Goal: Task Accomplishment & Management: Complete application form

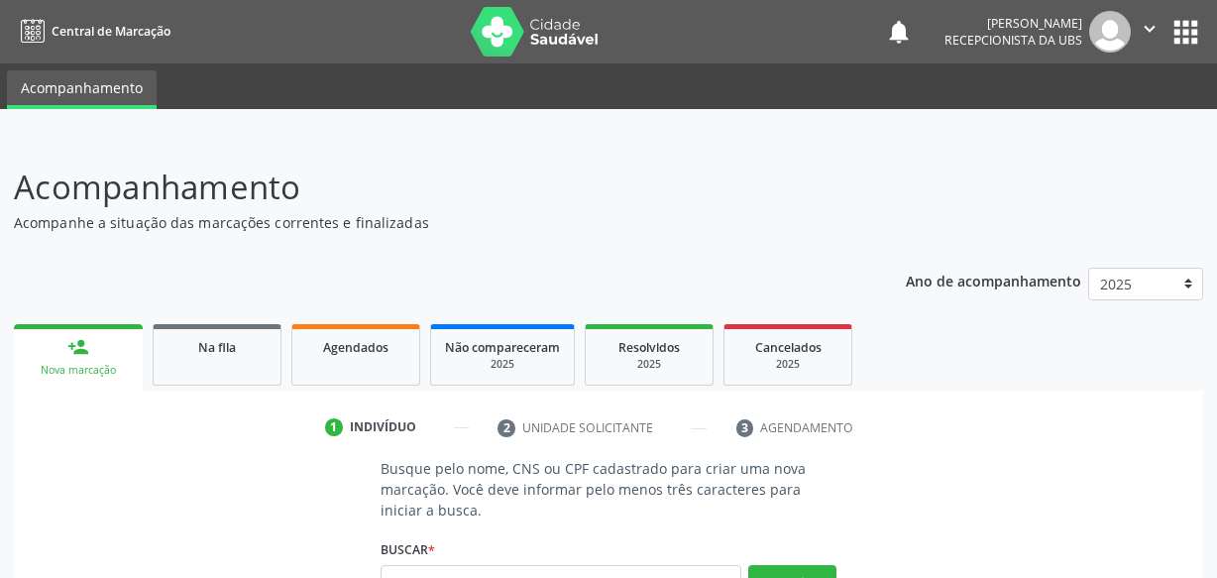
scroll to position [179, 0]
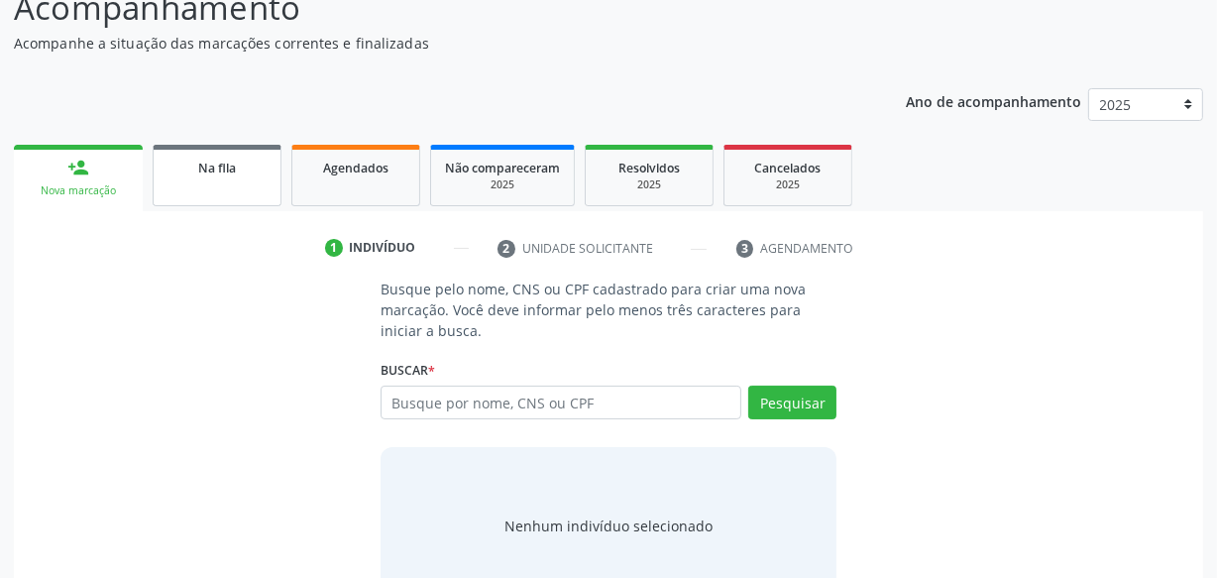
click at [272, 177] on link "Na fila" at bounding box center [217, 175] width 129 height 61
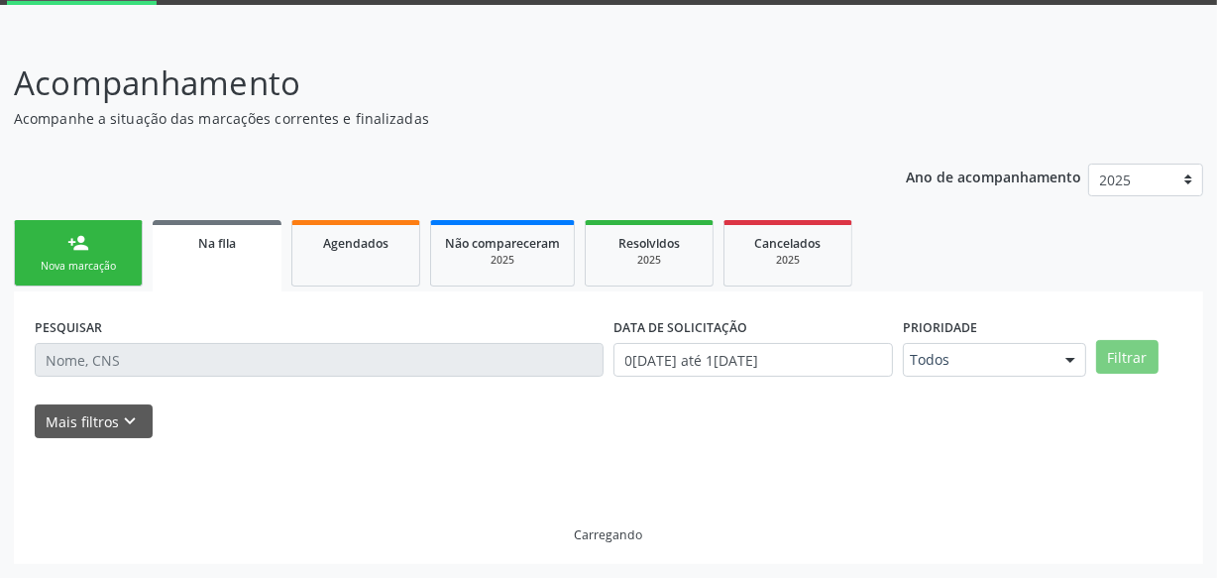
scroll to position [103, 0]
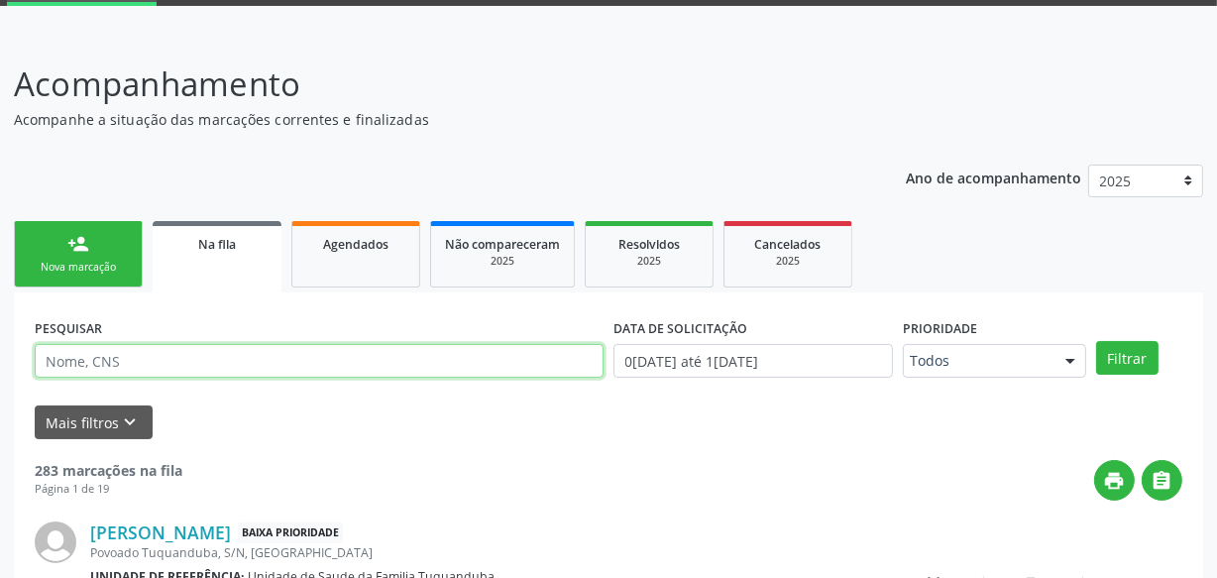
click at [308, 359] on input "text" at bounding box center [319, 361] width 569 height 34
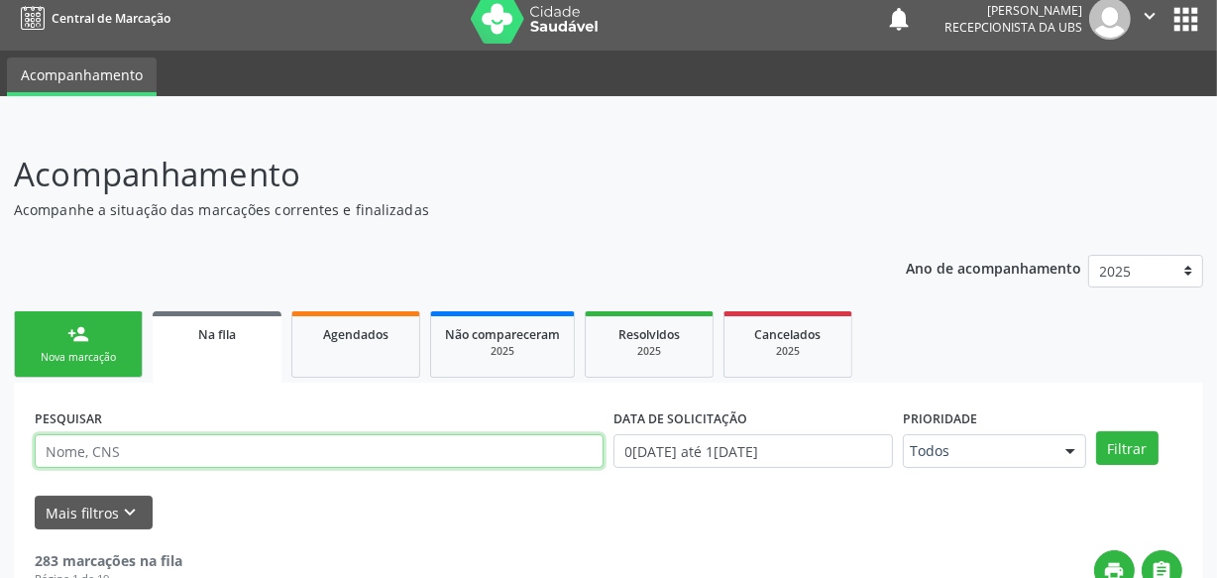
click at [283, 450] on input "text" at bounding box center [319, 451] width 569 height 34
type input "[PERSON_NAME]"
click at [1096, 431] on button "Filtrar" at bounding box center [1127, 448] width 62 height 34
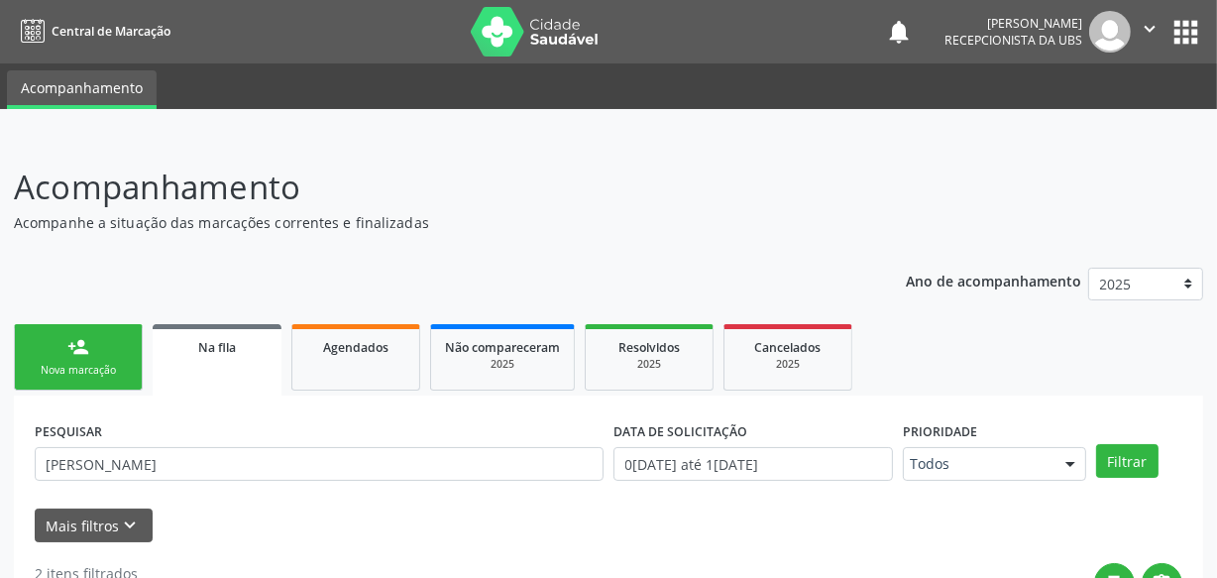
scroll to position [270, 0]
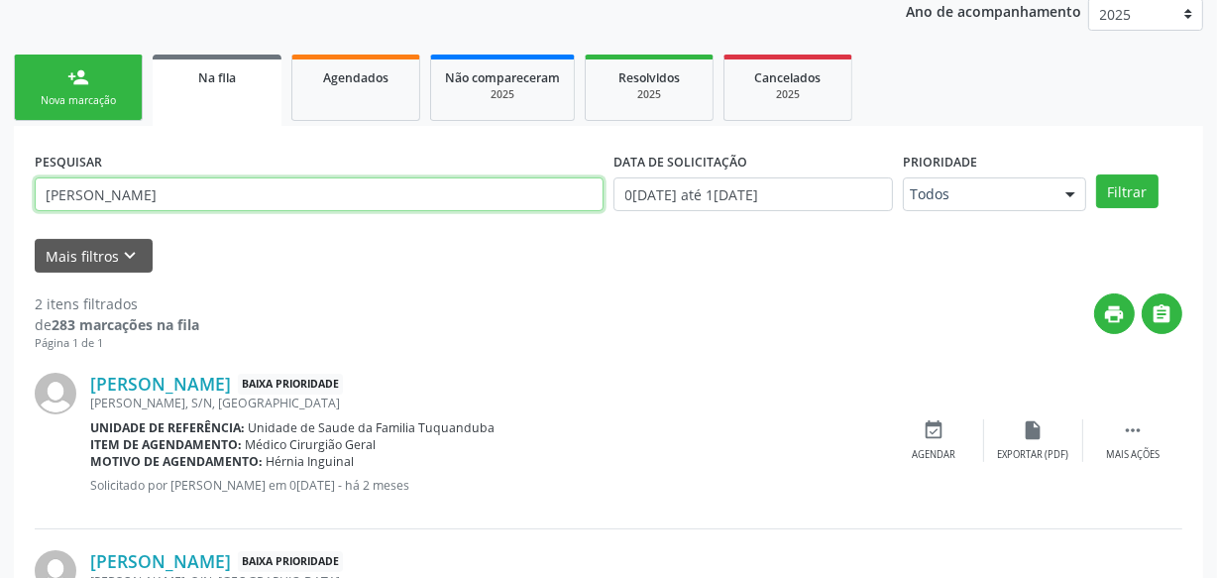
click at [0, 205] on div "Acompanhamento Acompanhe a situação das marcações correntes e finalizadas Relat…" at bounding box center [608, 303] width 1217 height 873
click at [132, 197] on input "text" at bounding box center [319, 194] width 569 height 34
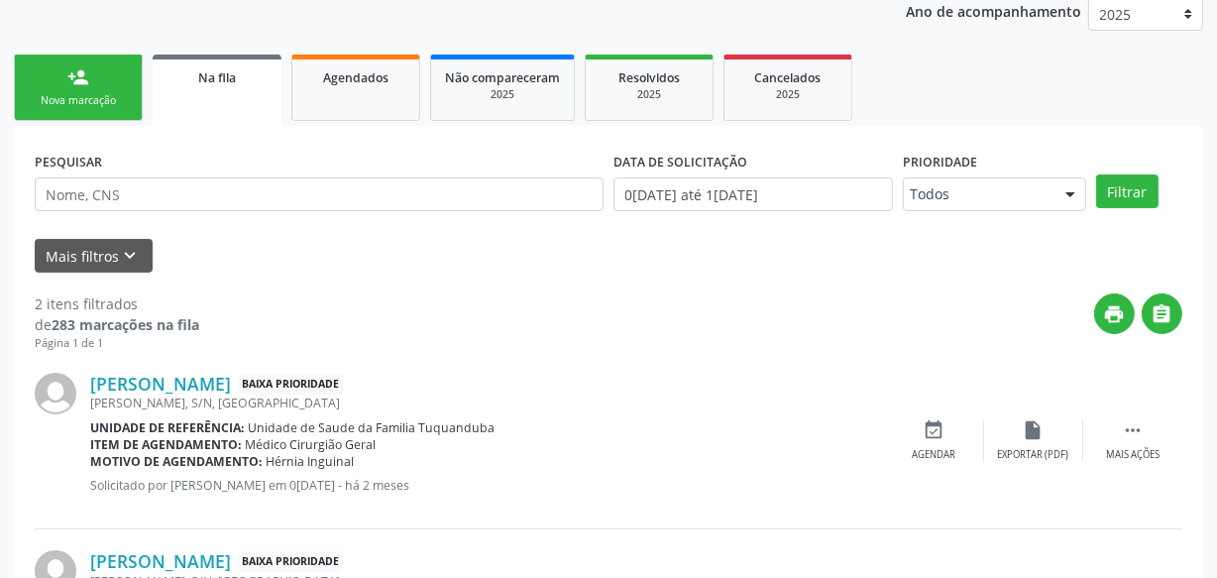
click at [249, 239] on div "Mais filtros keyboard_arrow_down" at bounding box center [609, 256] width 1158 height 35
click at [75, 70] on div "person_add" at bounding box center [78, 77] width 22 height 22
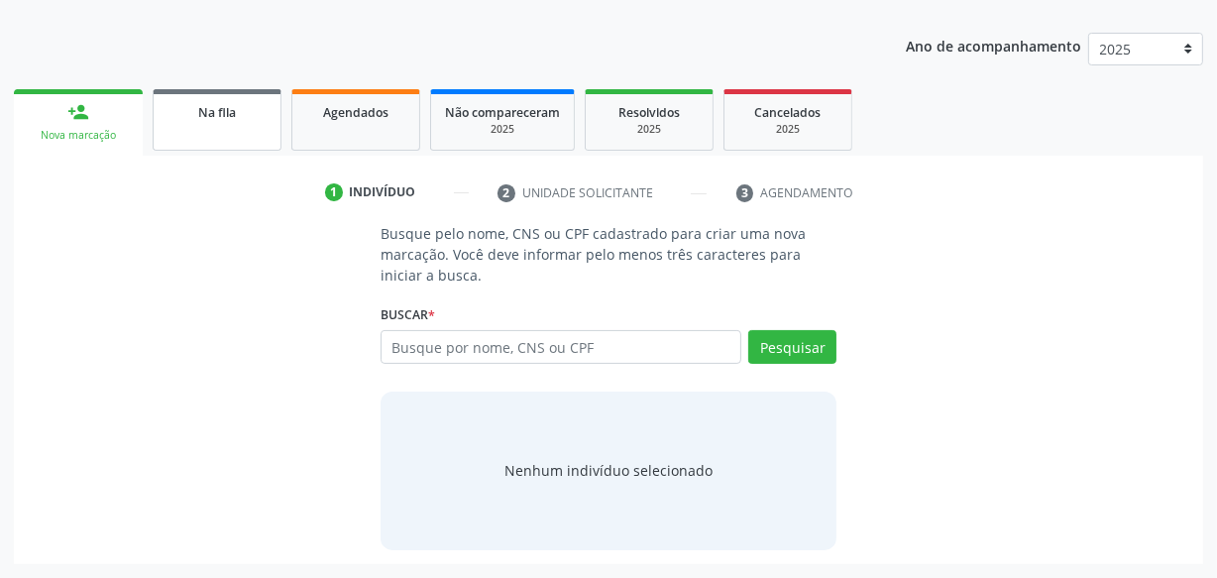
scroll to position [234, 0]
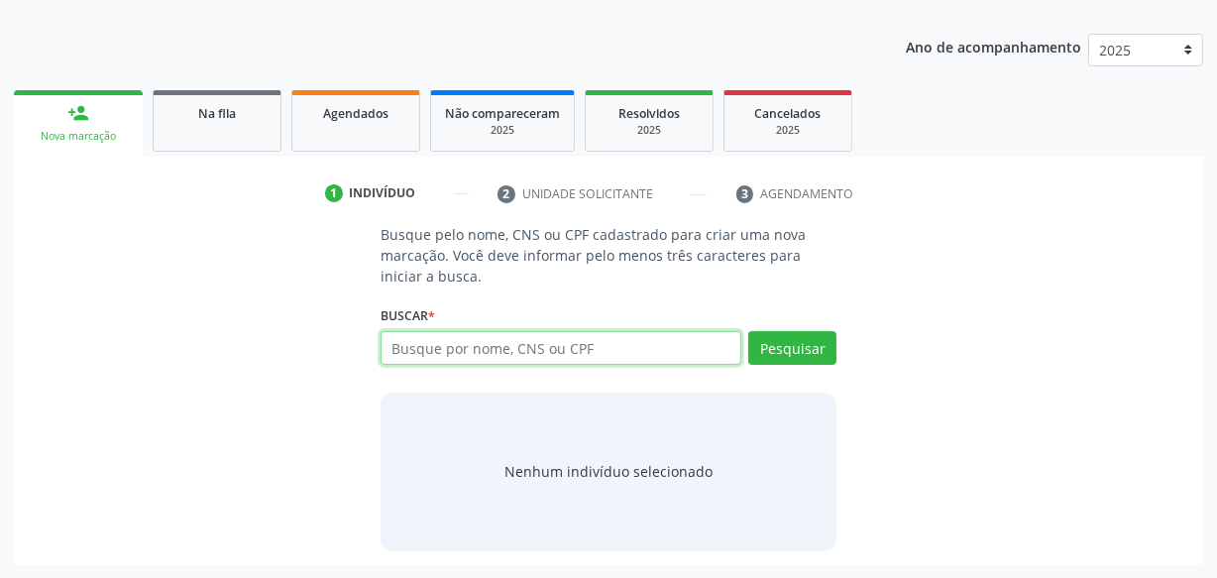
click at [481, 341] on input "text" at bounding box center [561, 348] width 361 height 34
type input "07027462400"
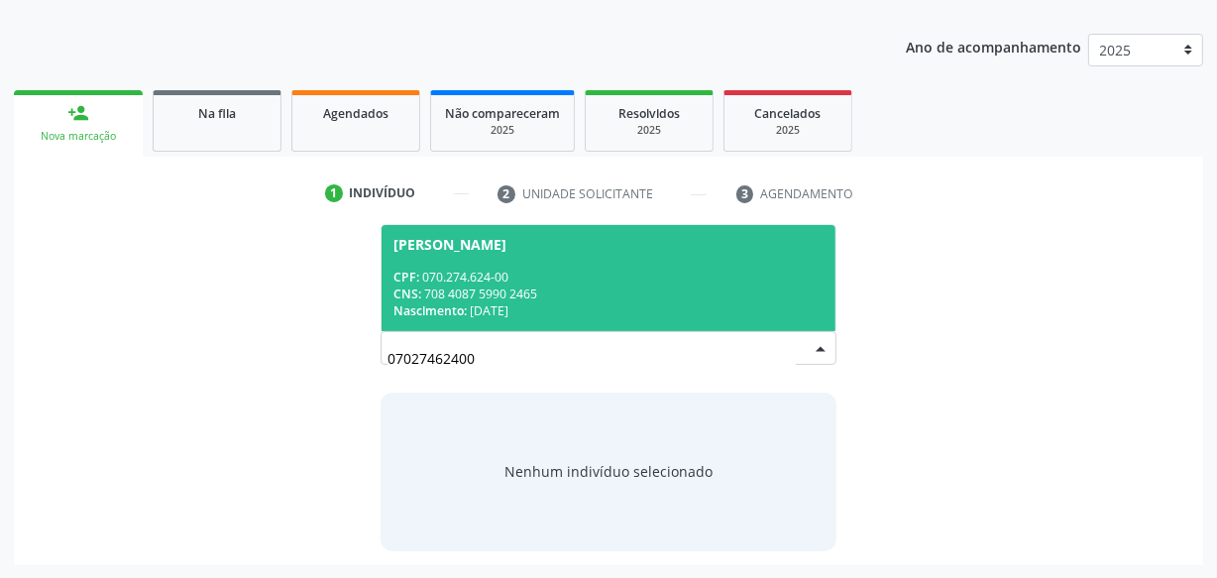
click at [549, 257] on span "[PERSON_NAME] CPF: 070.274.624-00 CNS: 708 4087 5990 2465 Nascimento: 2[DATE]" at bounding box center [609, 278] width 454 height 106
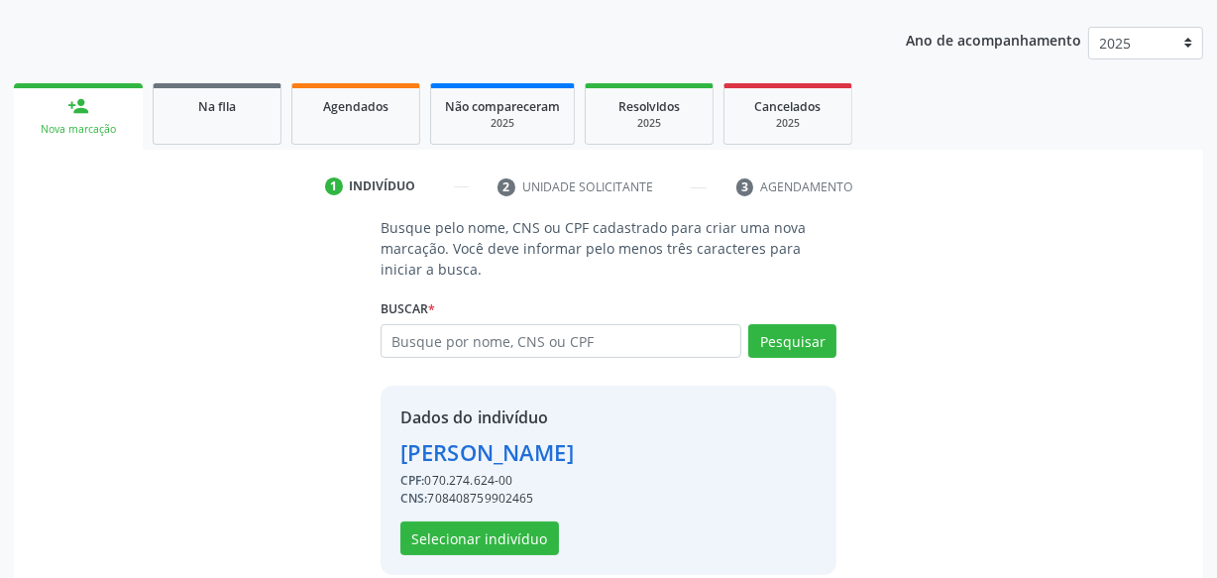
scroll to position [265, 0]
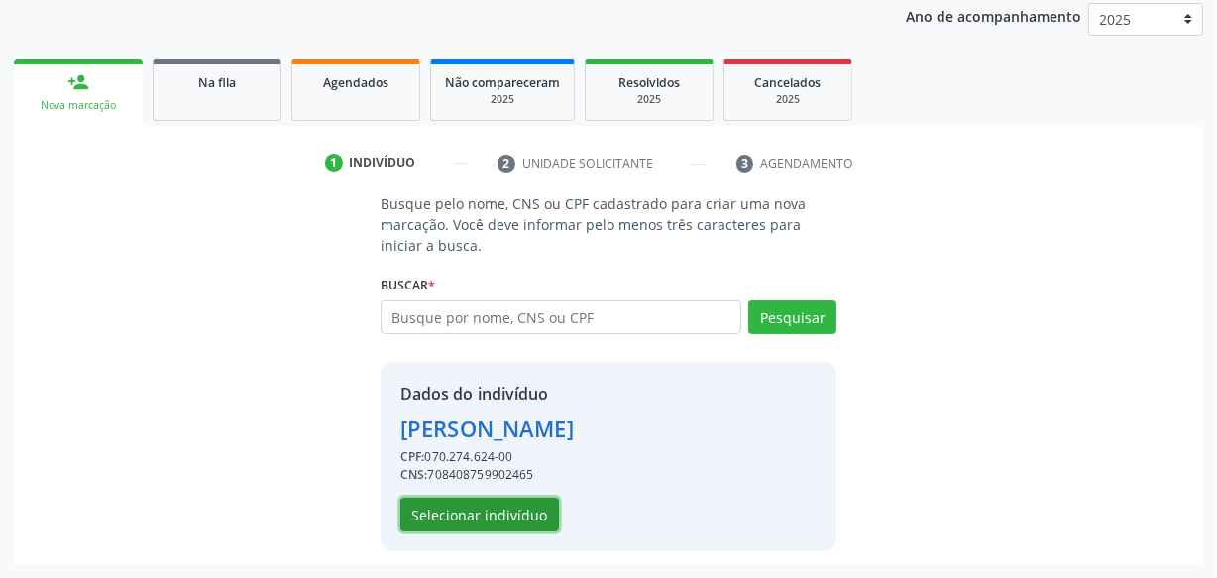
click at [500, 510] on button "Selecionar indivíduo" at bounding box center [479, 515] width 159 height 34
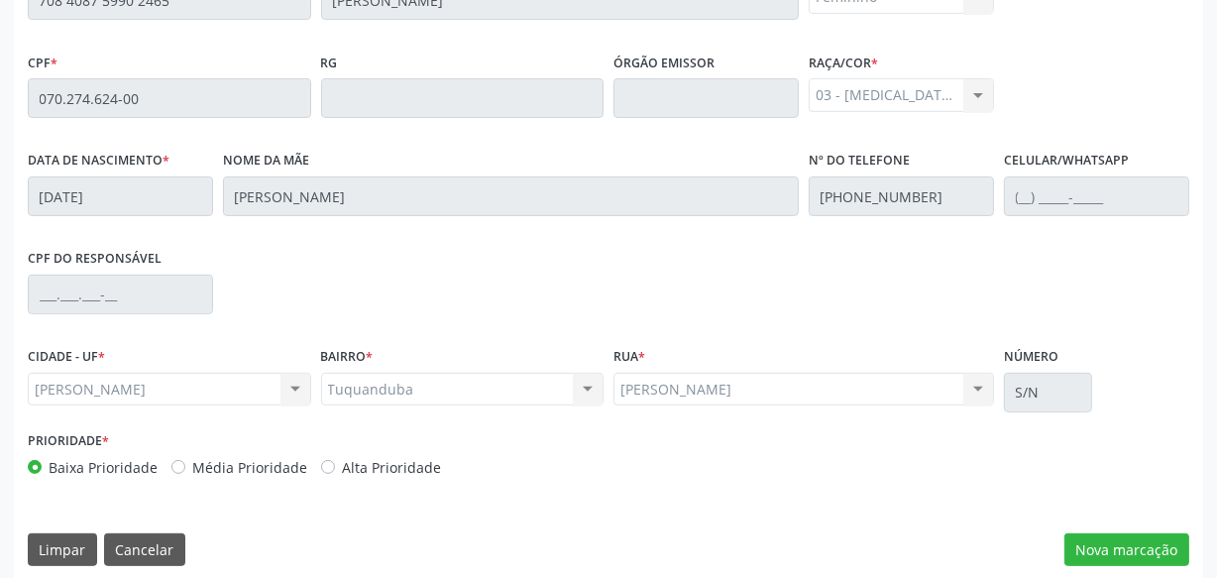
scroll to position [581, 0]
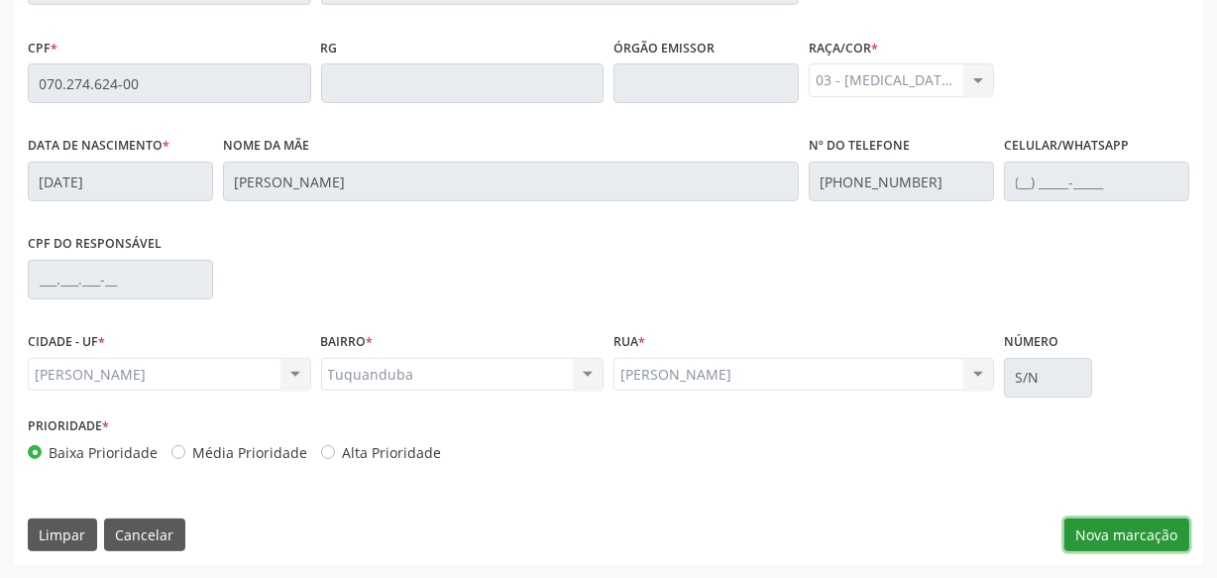
click at [1145, 530] on button "Nova marcação" at bounding box center [1127, 535] width 125 height 34
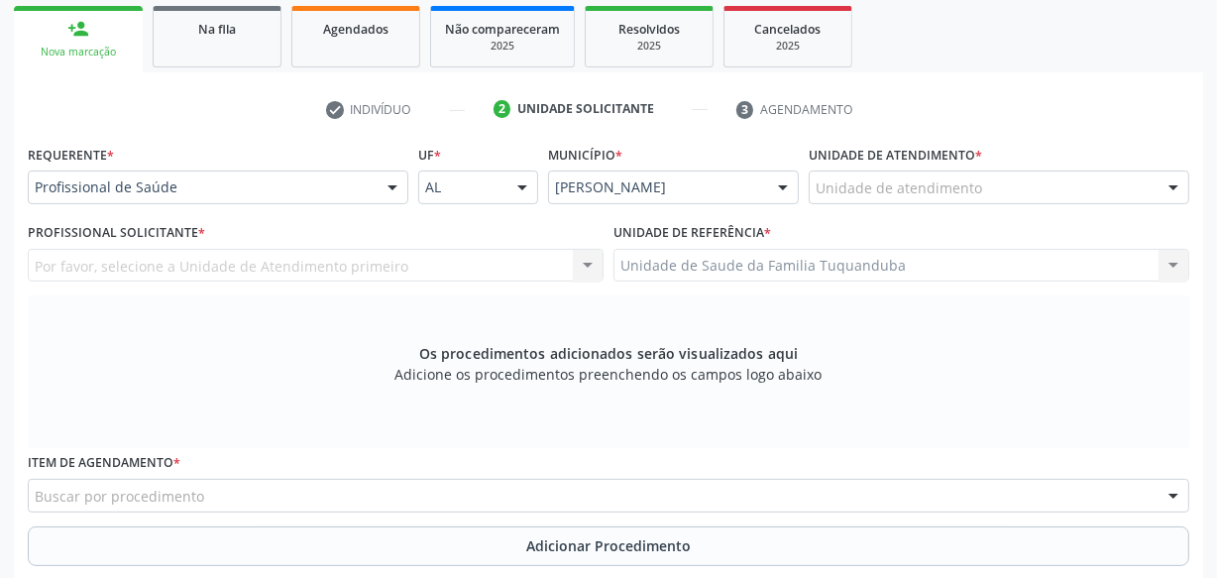
scroll to position [310, 0]
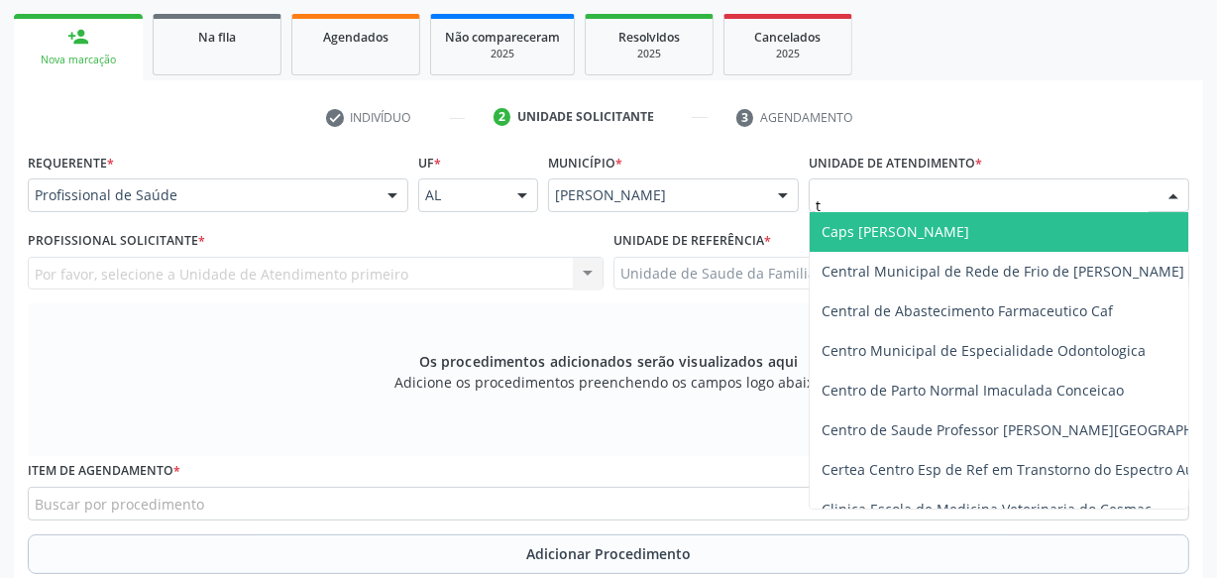
type input "tu"
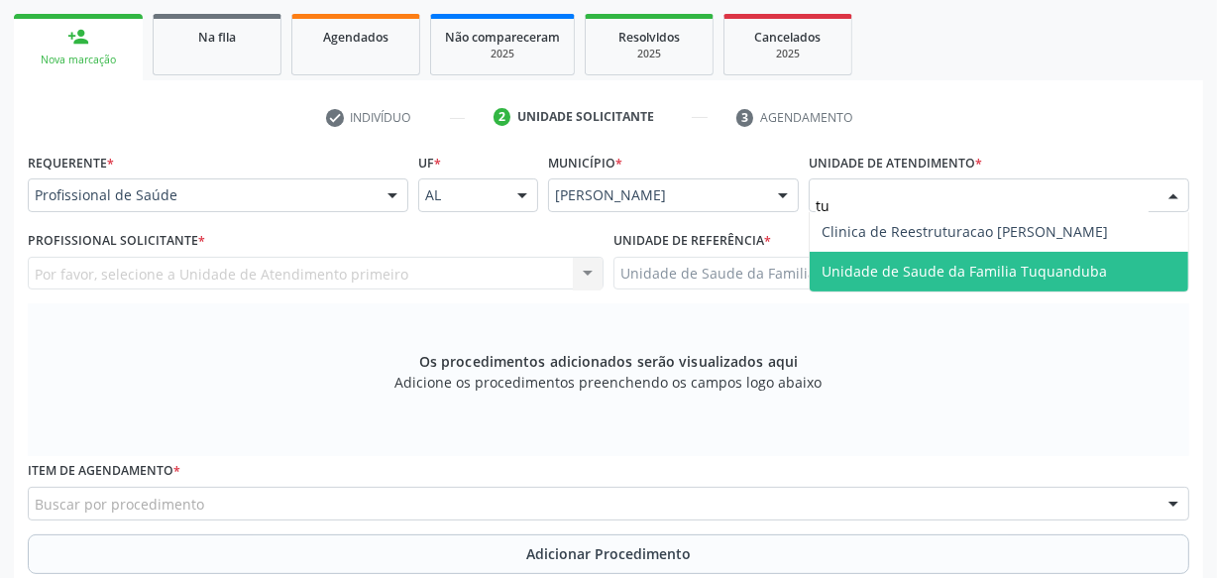
drag, startPoint x: 898, startPoint y: 270, endPoint x: 880, endPoint y: 268, distance: 18.0
click at [899, 269] on span "Unidade de Saude da Familia Tuquanduba" at bounding box center [964, 271] width 285 height 19
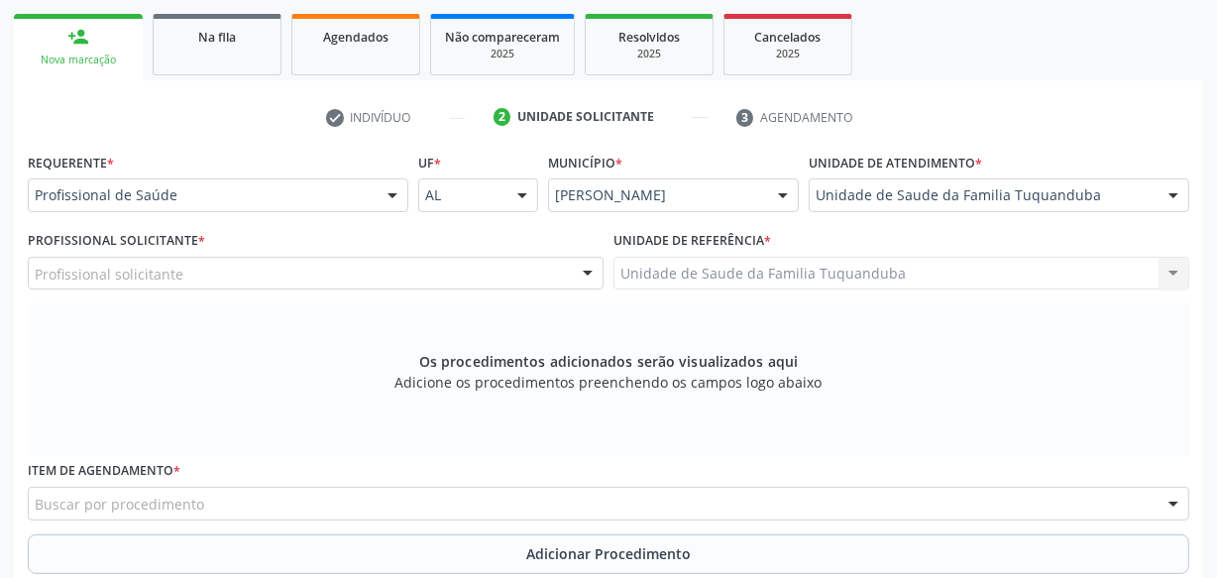
click at [312, 273] on div "Profissional solicitante" at bounding box center [316, 274] width 576 height 34
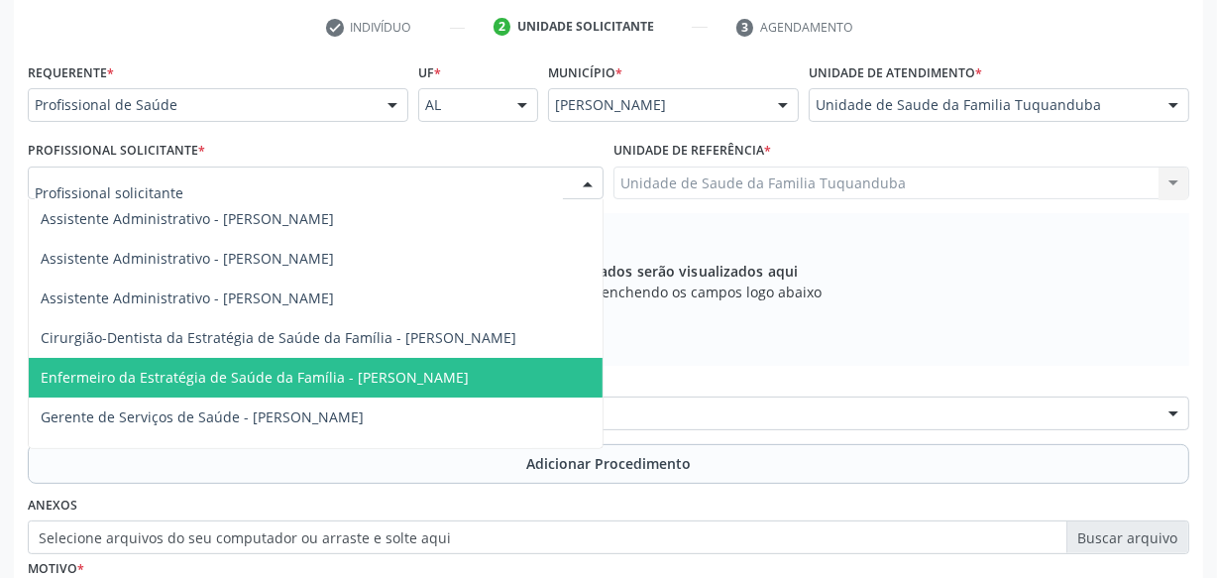
scroll to position [42, 0]
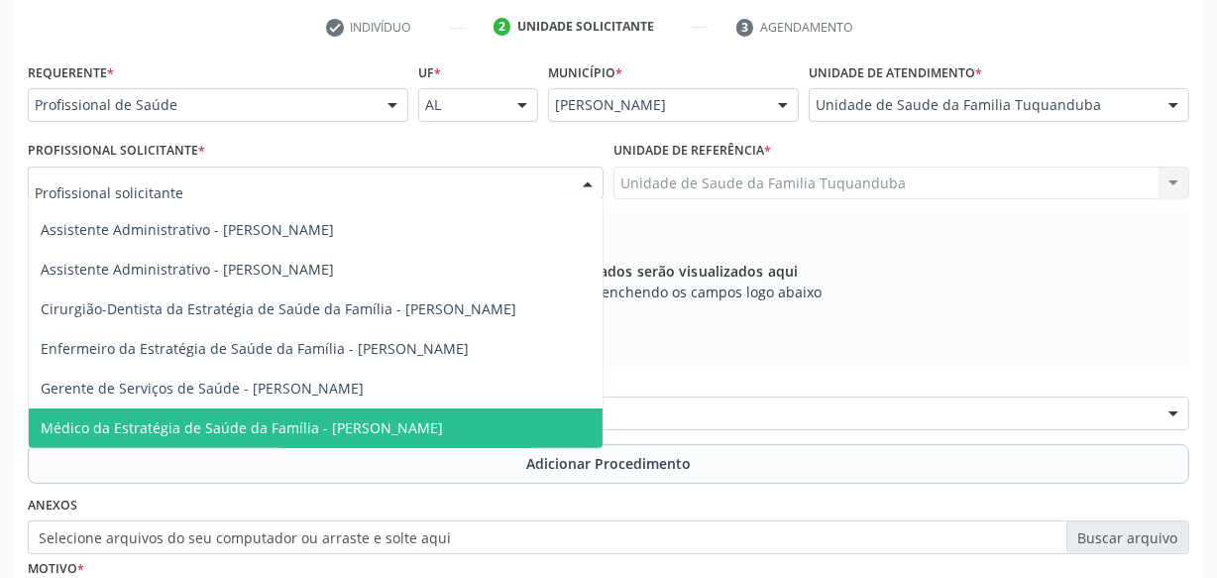
click at [388, 419] on span "Médico da Estratégia de Saúde da Família - [PERSON_NAME]" at bounding box center [242, 427] width 402 height 19
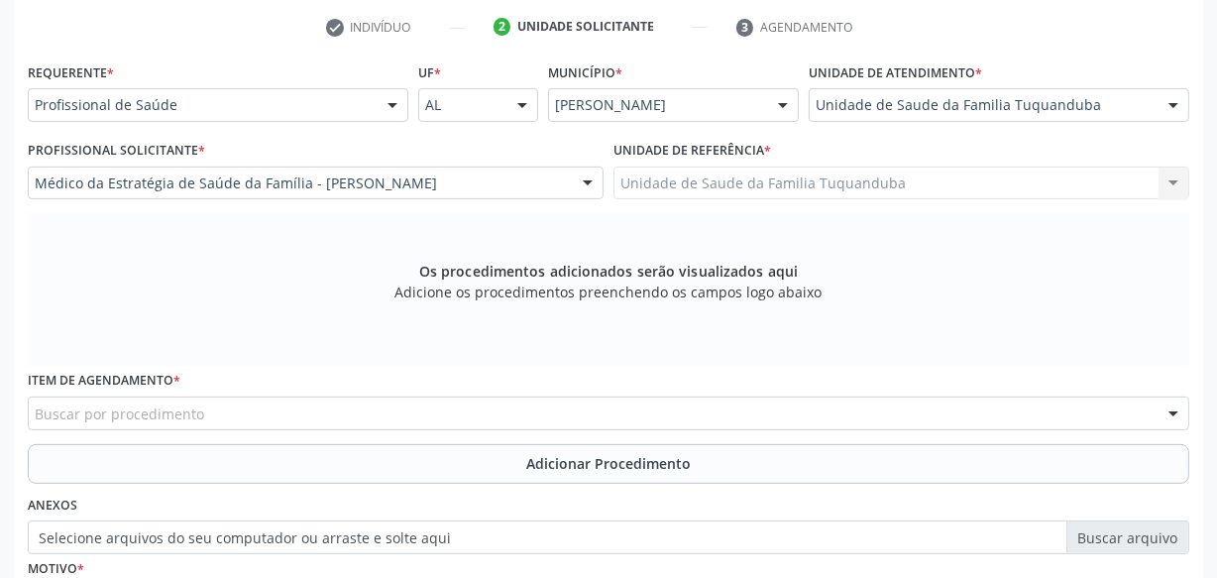
click at [416, 412] on div "Buscar por procedimento" at bounding box center [609, 413] width 1162 height 34
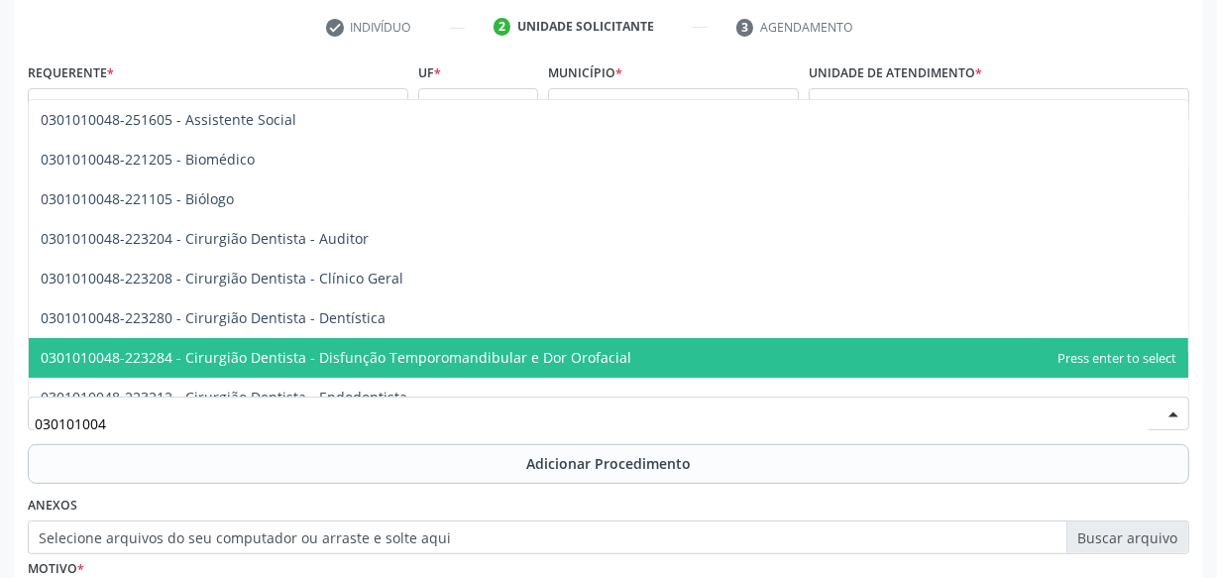
type input "0301010048"
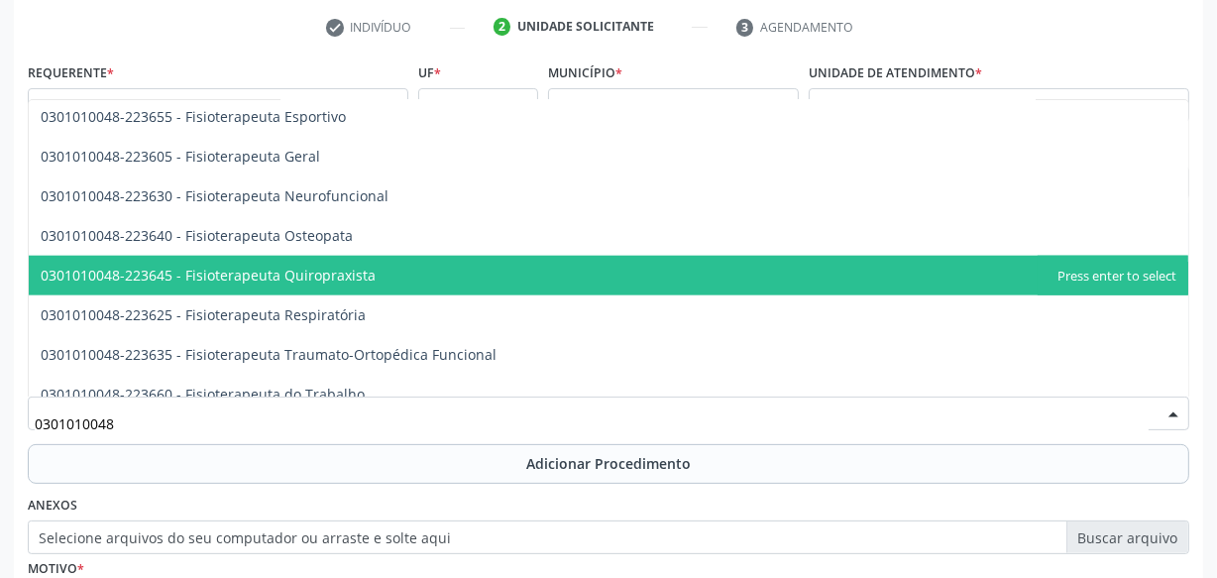
scroll to position [2072, 0]
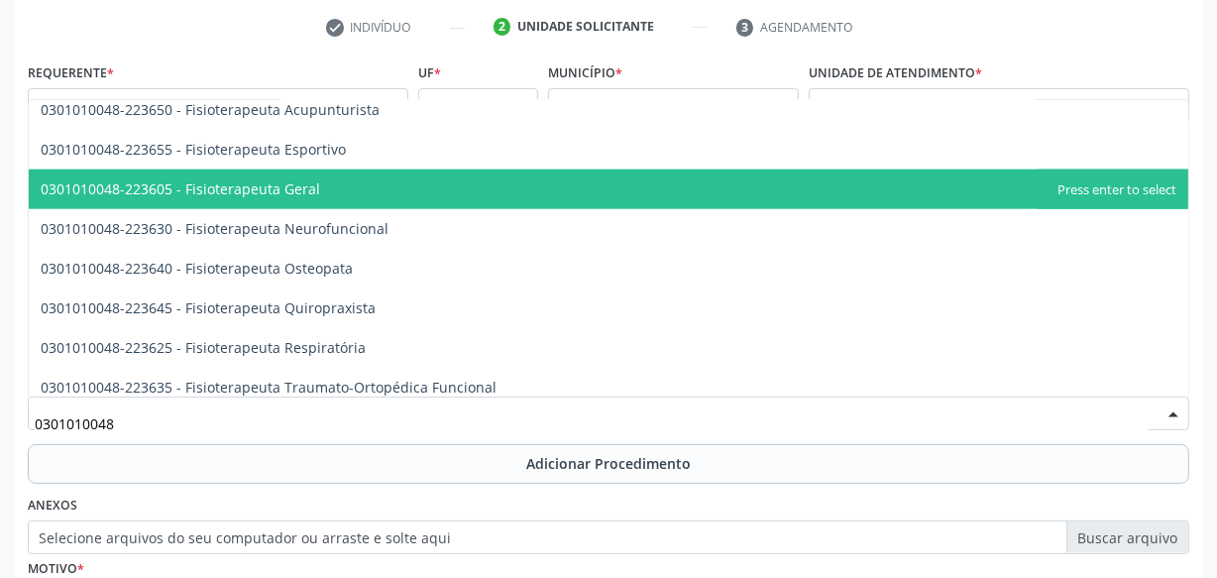
click at [388, 192] on span "0301010048-223605 - Fisioterapeuta Geral" at bounding box center [609, 189] width 1160 height 40
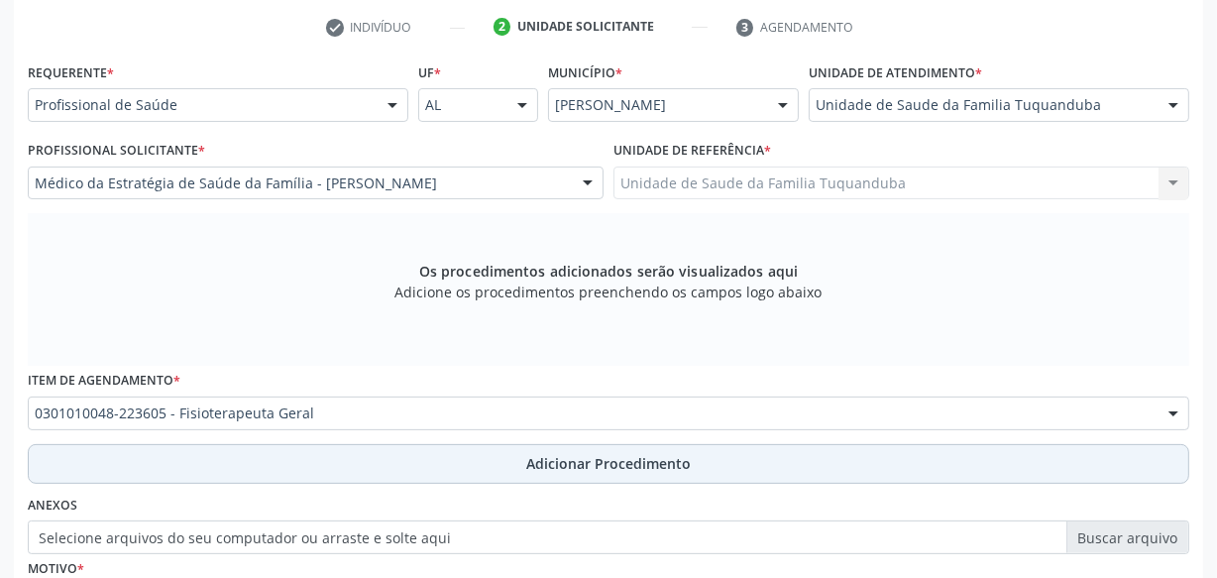
click at [507, 458] on button "Adicionar Procedimento" at bounding box center [609, 464] width 1162 height 40
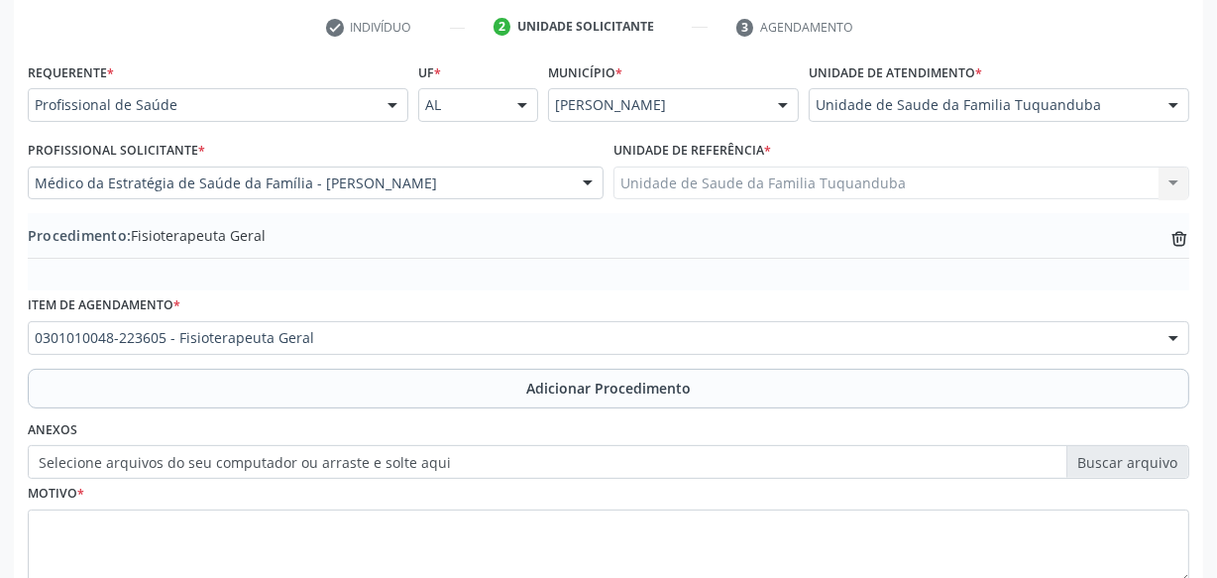
scroll to position [535, 0]
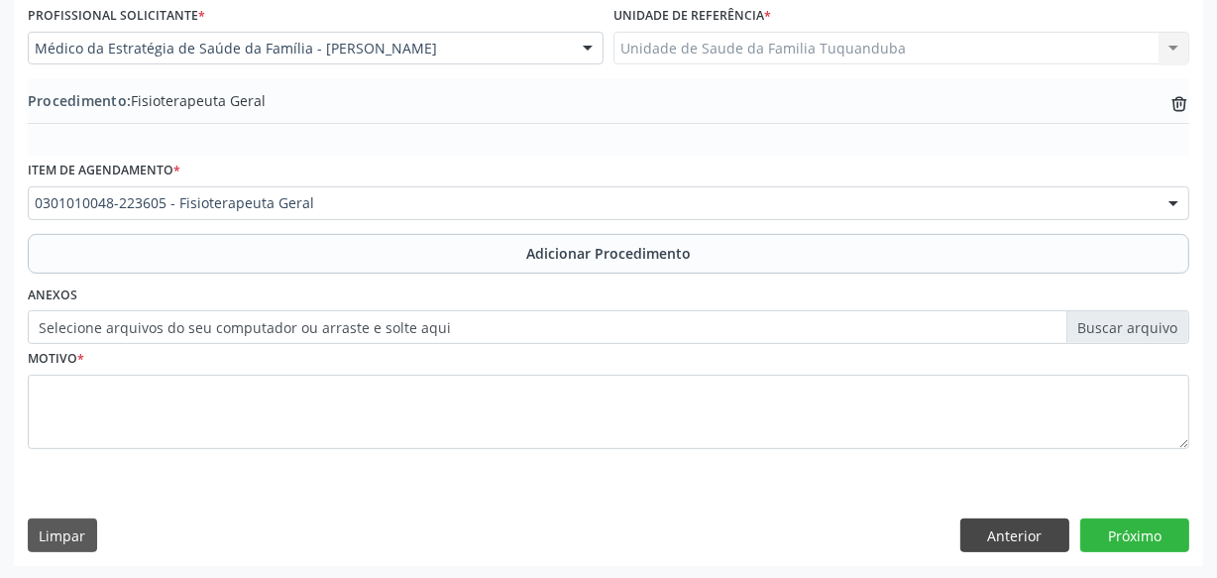
click at [1023, 550] on div "Requerente * Profissional de Saúde Profissional de Saúde Paciente Nenhum result…" at bounding box center [608, 244] width 1189 height 642
click at [1023, 541] on button "Anterior" at bounding box center [1014, 535] width 109 height 34
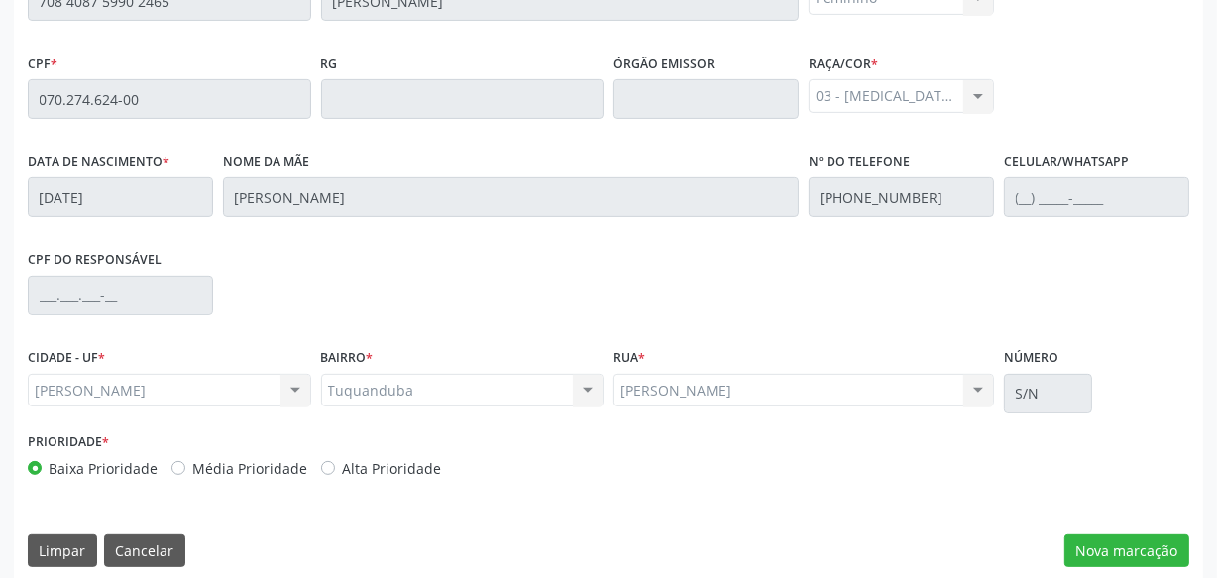
scroll to position [581, 0]
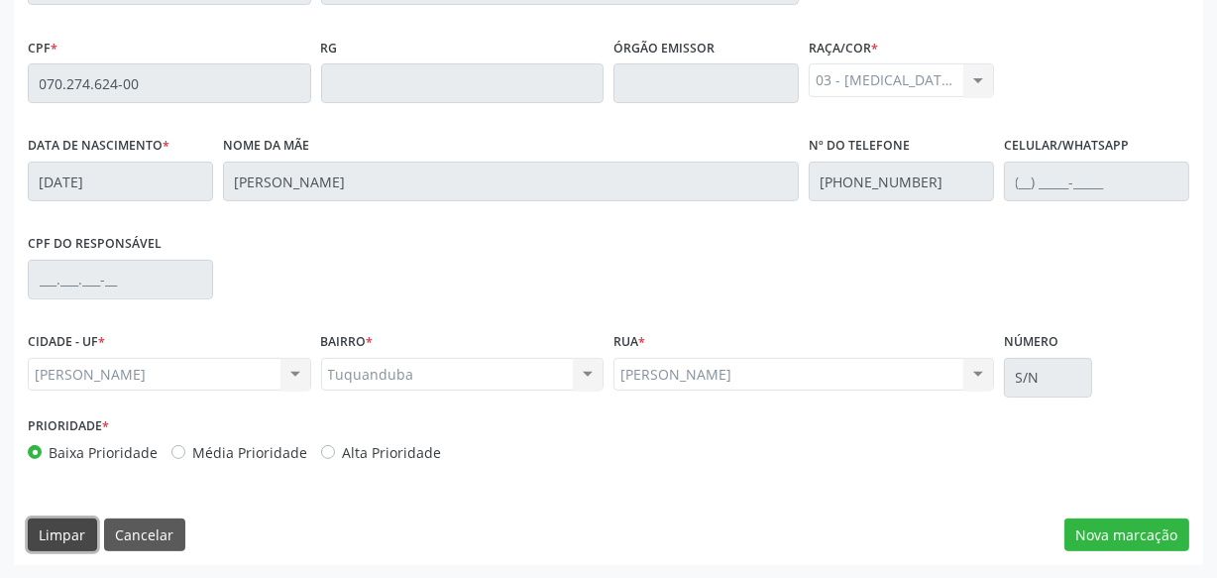
click at [56, 534] on button "Limpar" at bounding box center [62, 535] width 69 height 34
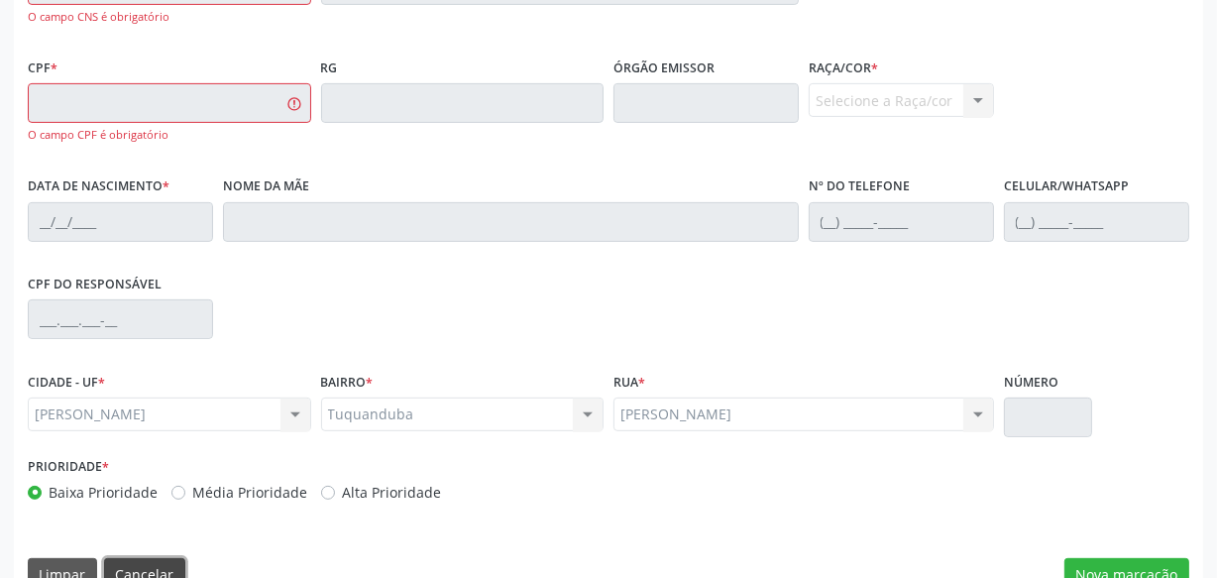
click at [155, 566] on button "Cancelar" at bounding box center [144, 575] width 81 height 34
